Goal: Use online tool/utility: Use online tool/utility

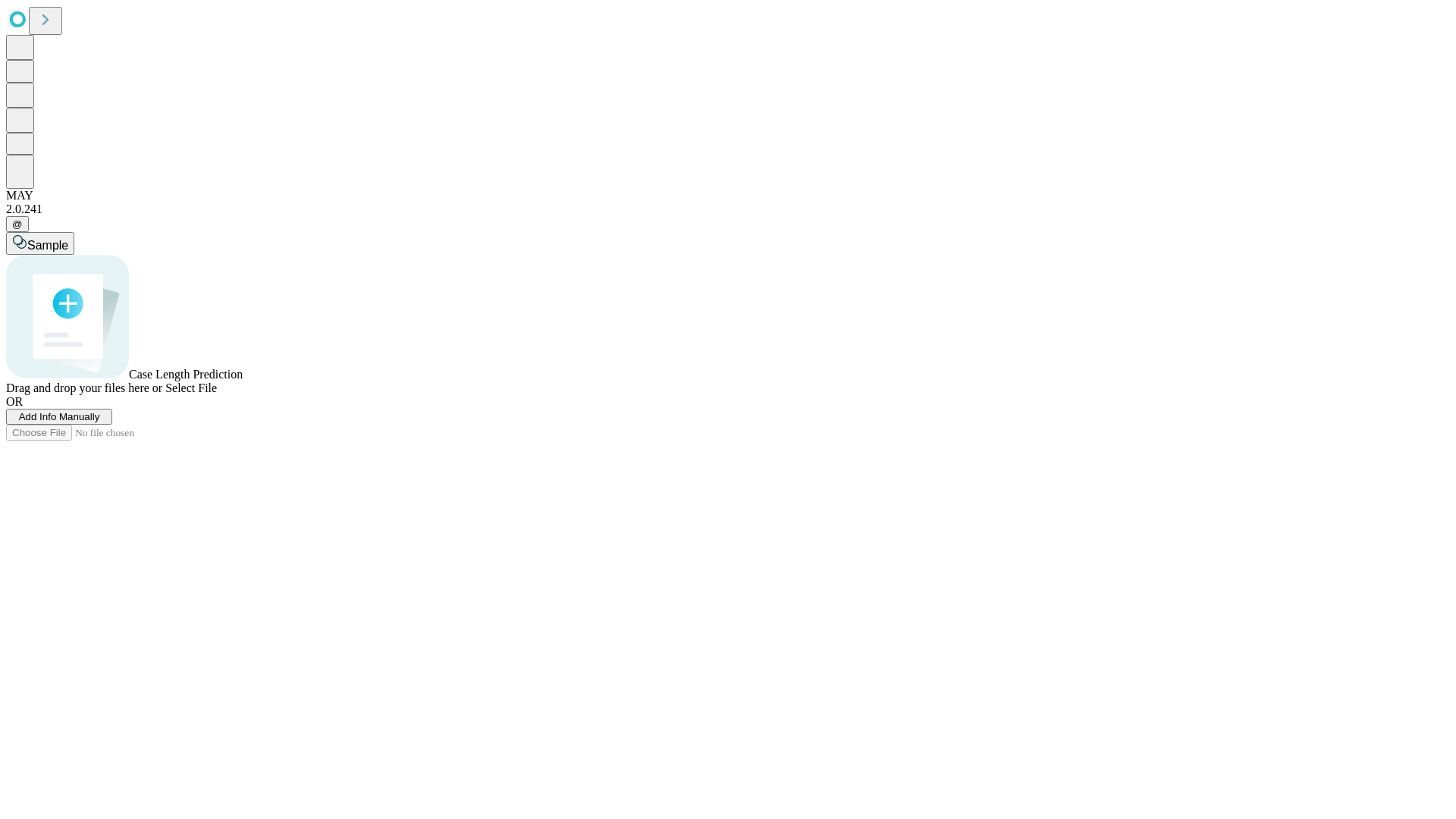
click at [217, 394] on span "Select File" at bounding box center [191, 387] width 52 height 13
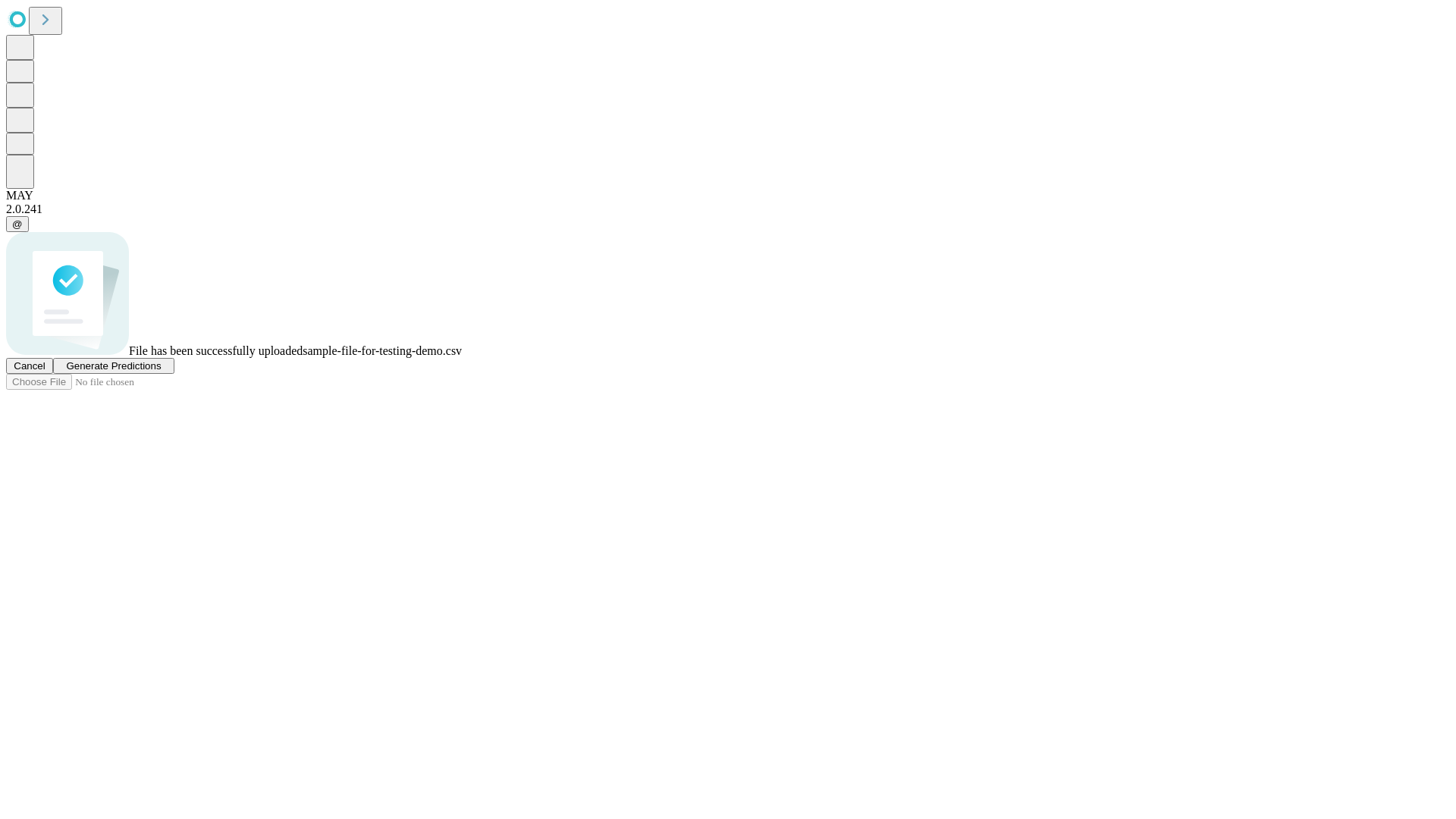
click at [161, 371] on span "Generate Predictions" at bounding box center [113, 366] width 95 height 11
